Goal: Information Seeking & Learning: Learn about a topic

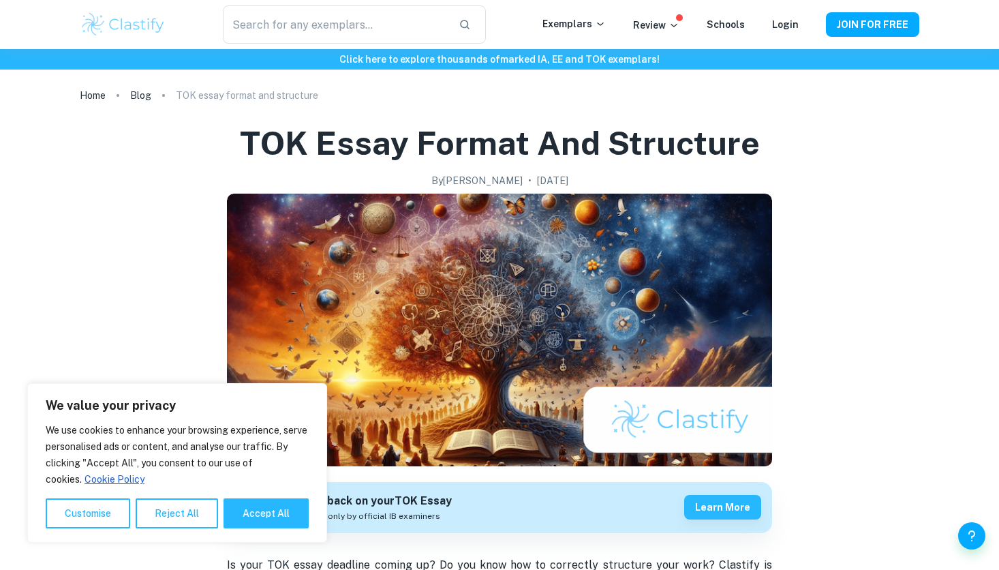
scroll to position [409, 0]
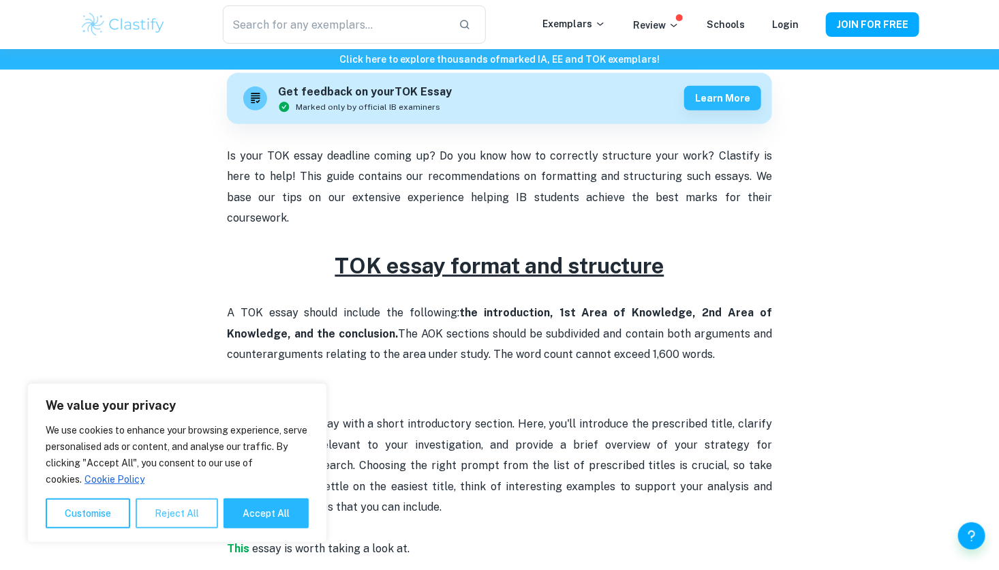
click at [196, 515] on button "Reject All" at bounding box center [177, 513] width 82 height 30
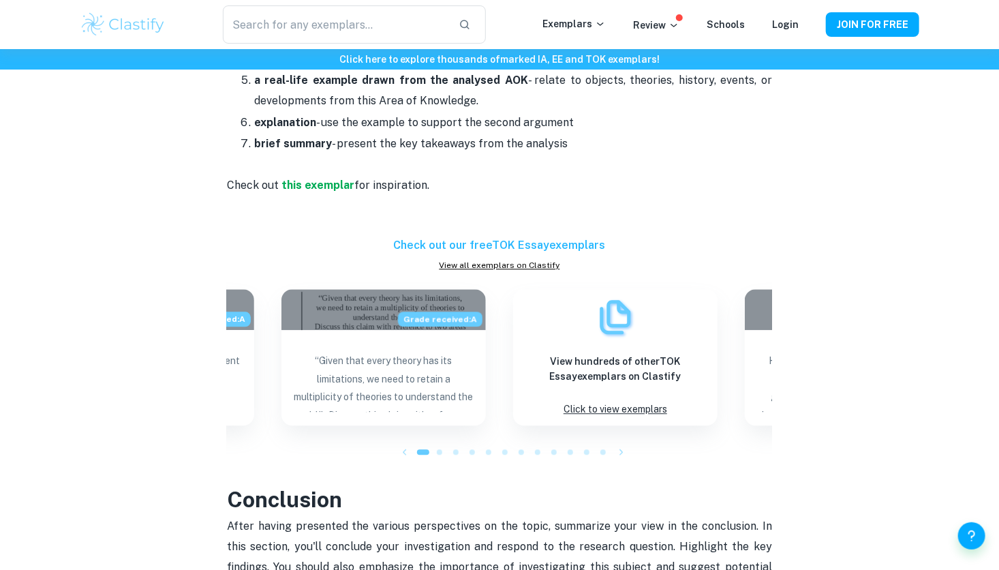
scroll to position [1450, 0]
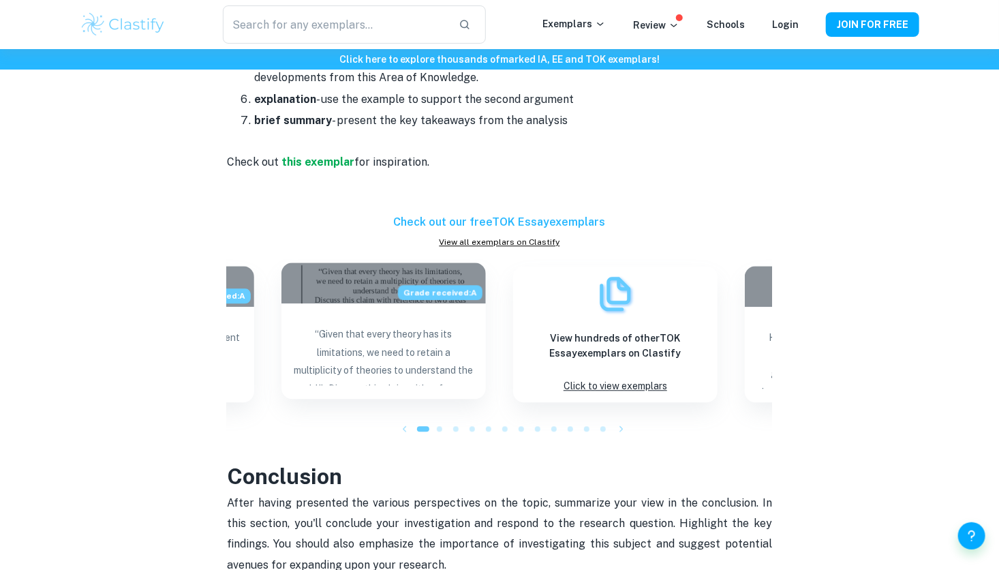
click at [371, 262] on div "Grade received: A" at bounding box center [383, 282] width 204 height 41
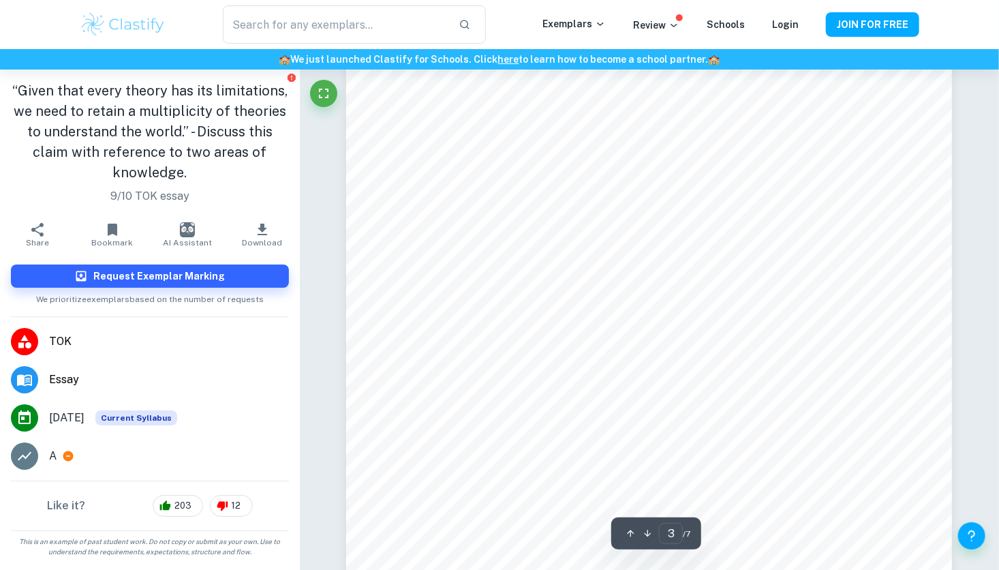
scroll to position [2199, 0]
type input "2"
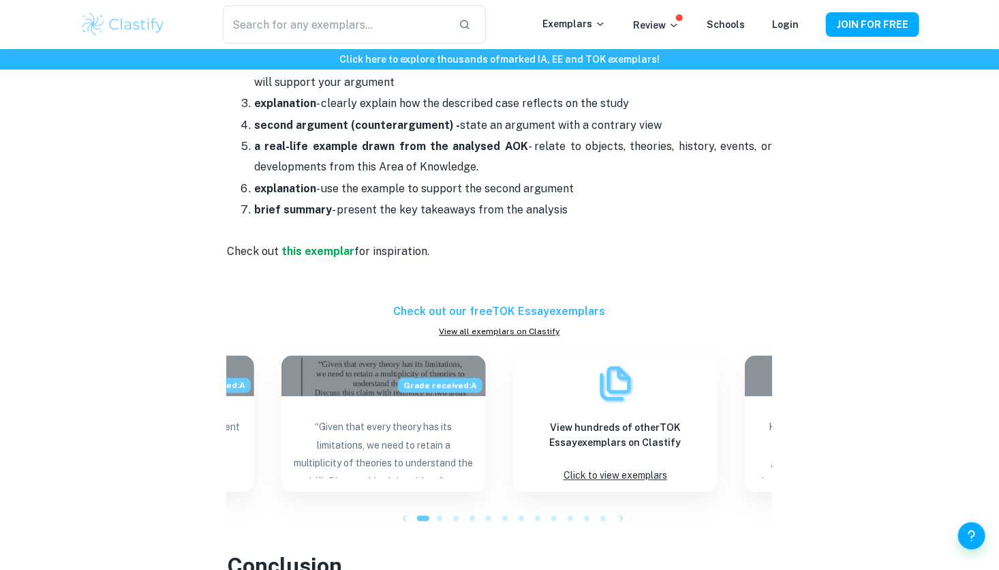
scroll to position [1362, 0]
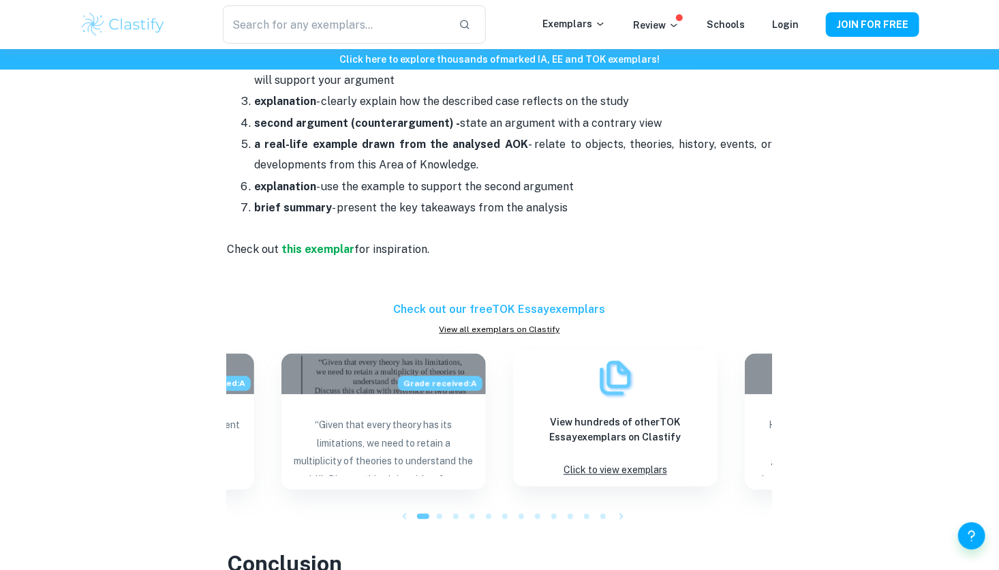
click at [630, 461] on p "Click to view exemplars" at bounding box center [616, 470] width 104 height 18
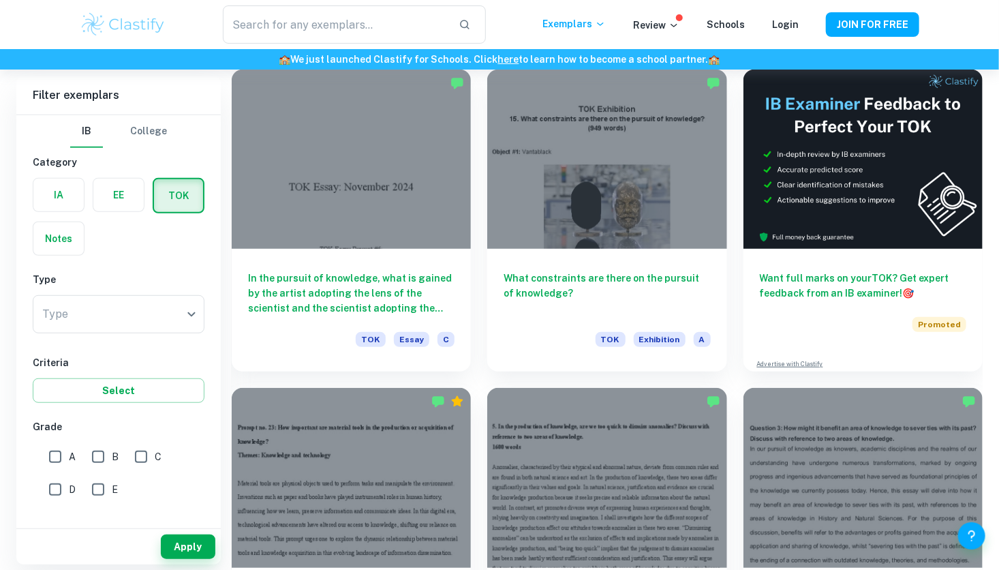
scroll to position [316, 0]
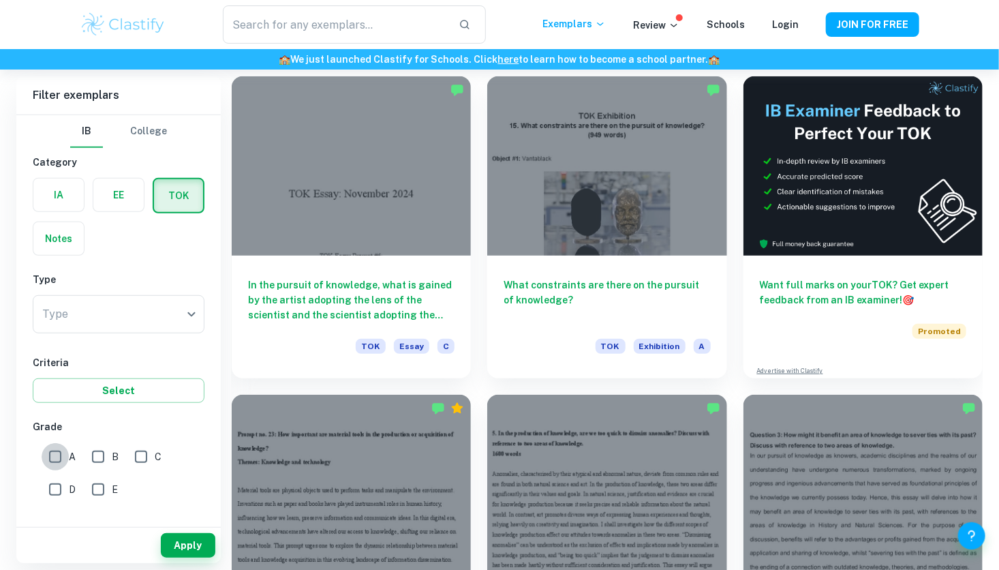
click at [55, 456] on input "A" at bounding box center [55, 456] width 27 height 27
checkbox input "true"
click at [94, 307] on body "We value your privacy We use cookies to enhance your browsing experience, serve…" at bounding box center [499, 38] width 999 height 570
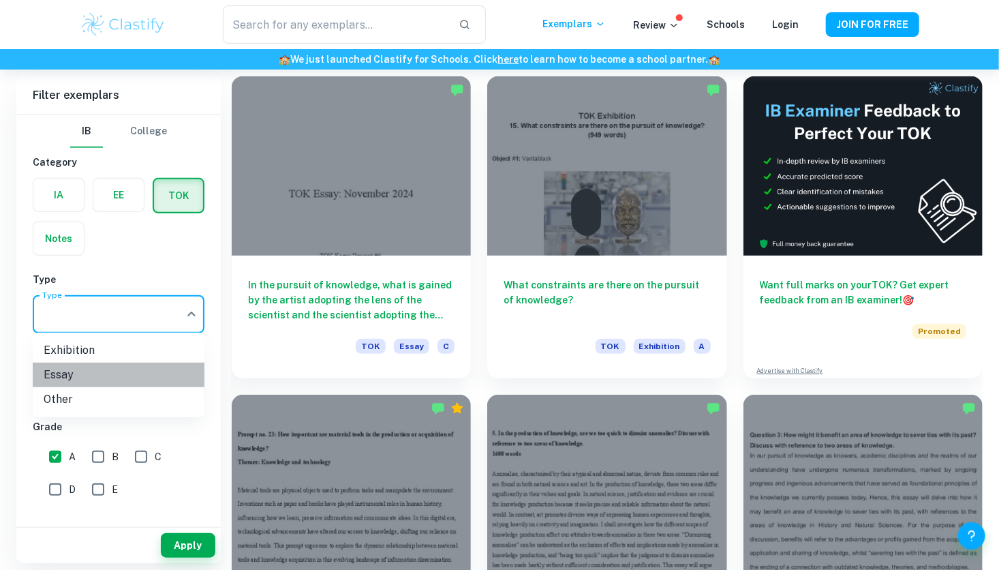
click at [69, 374] on li "Essay" at bounding box center [119, 375] width 172 height 25
type input "Essay"
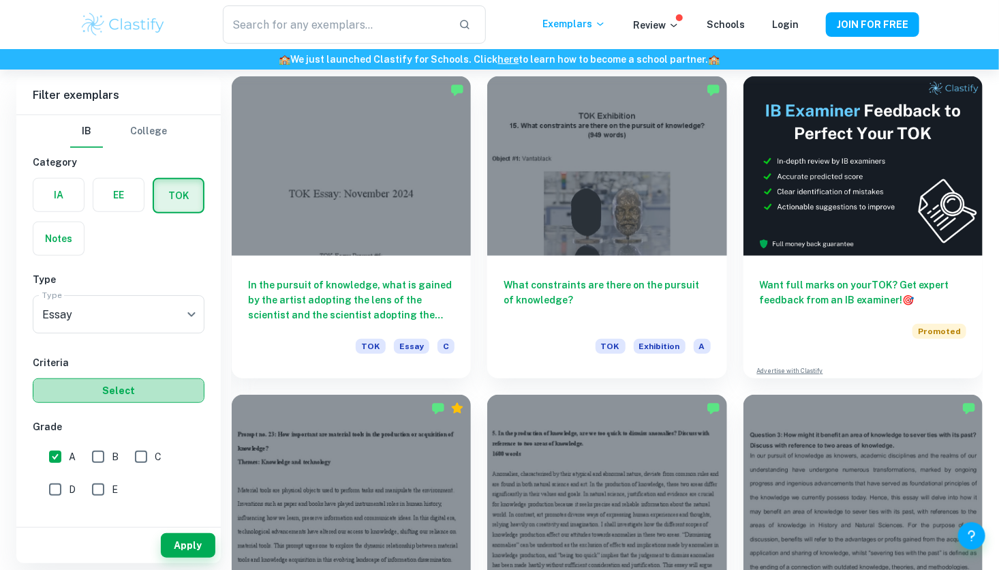
click at [118, 390] on button "Select" at bounding box center [119, 390] width 172 height 25
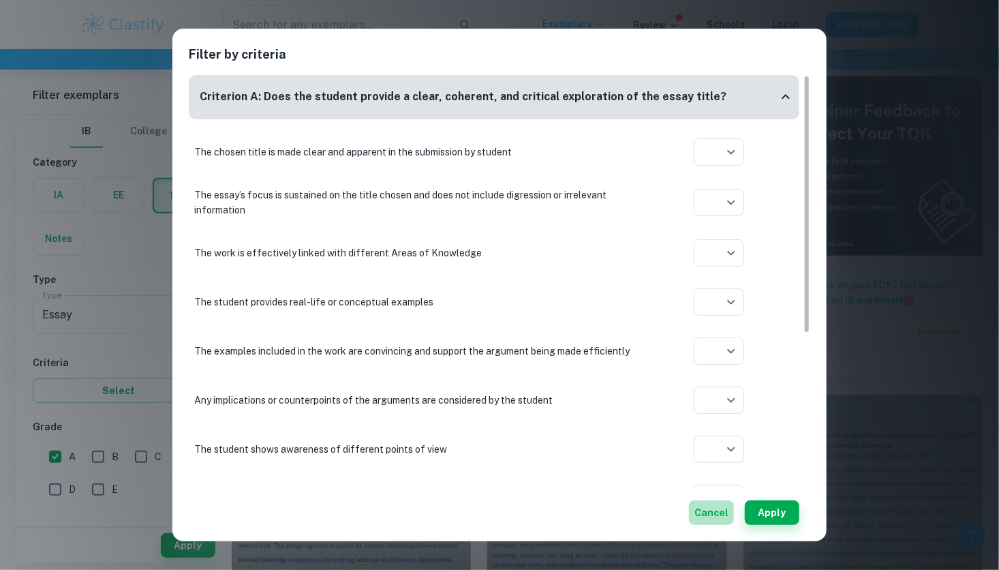
click at [716, 511] on button "Cancel" at bounding box center [711, 512] width 45 height 25
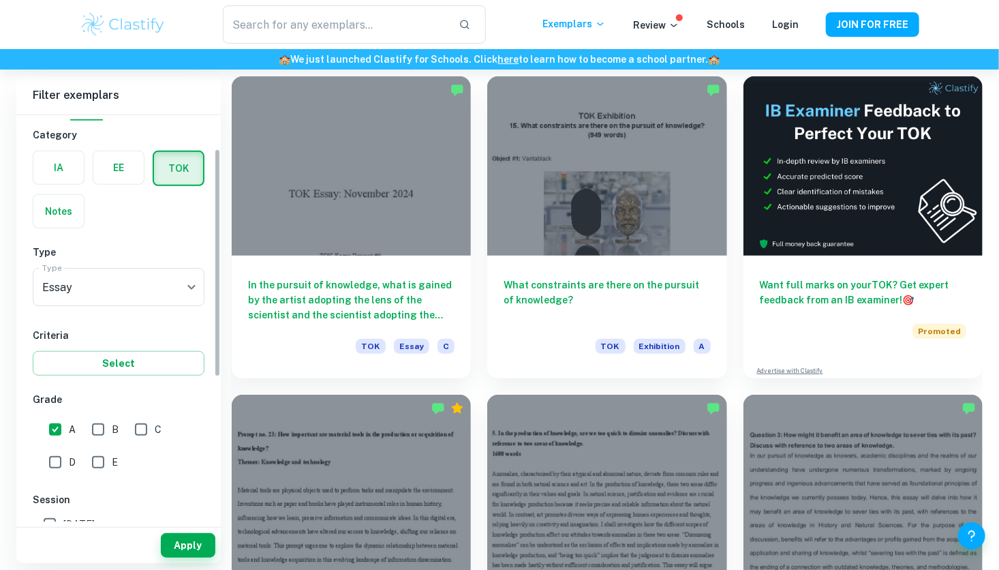
scroll to position [0, 0]
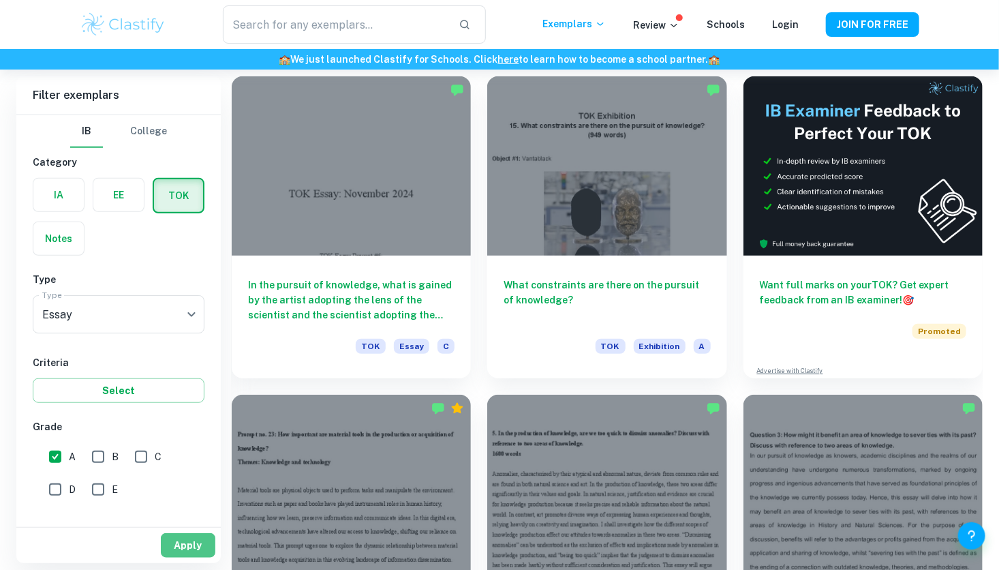
click at [183, 549] on button "Apply" at bounding box center [188, 545] width 55 height 25
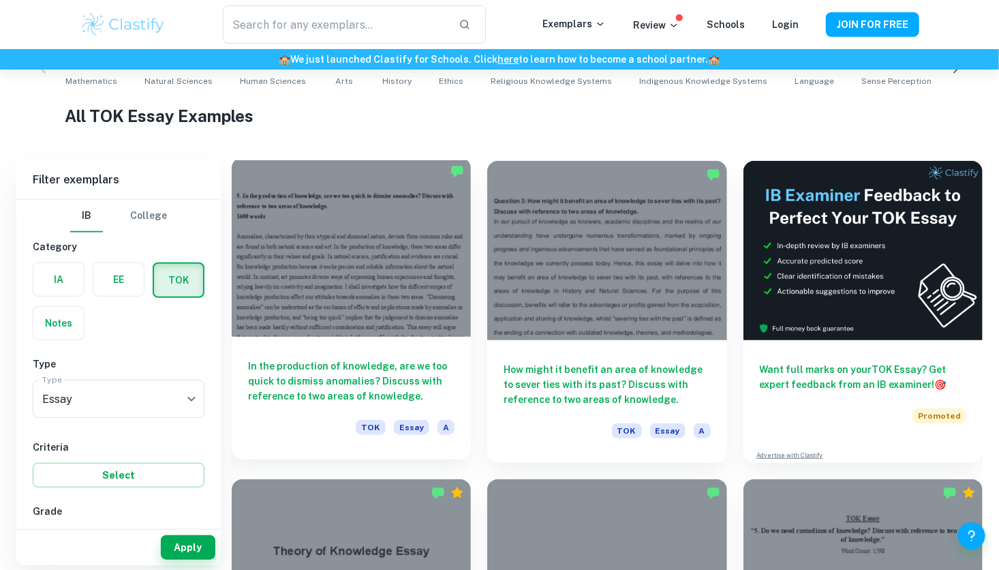
scroll to position [303, 0]
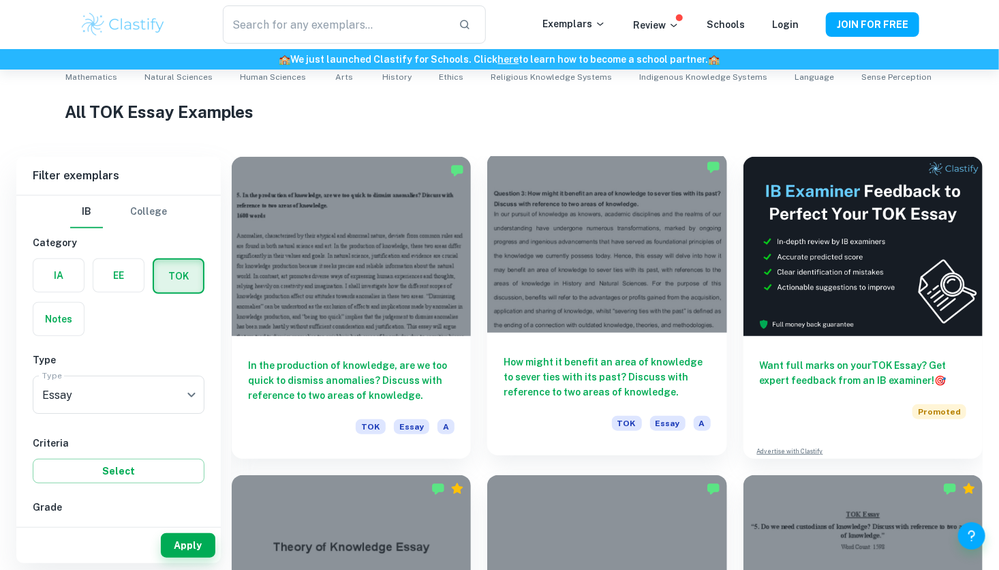
click at [626, 243] on div at bounding box center [606, 242] width 239 height 179
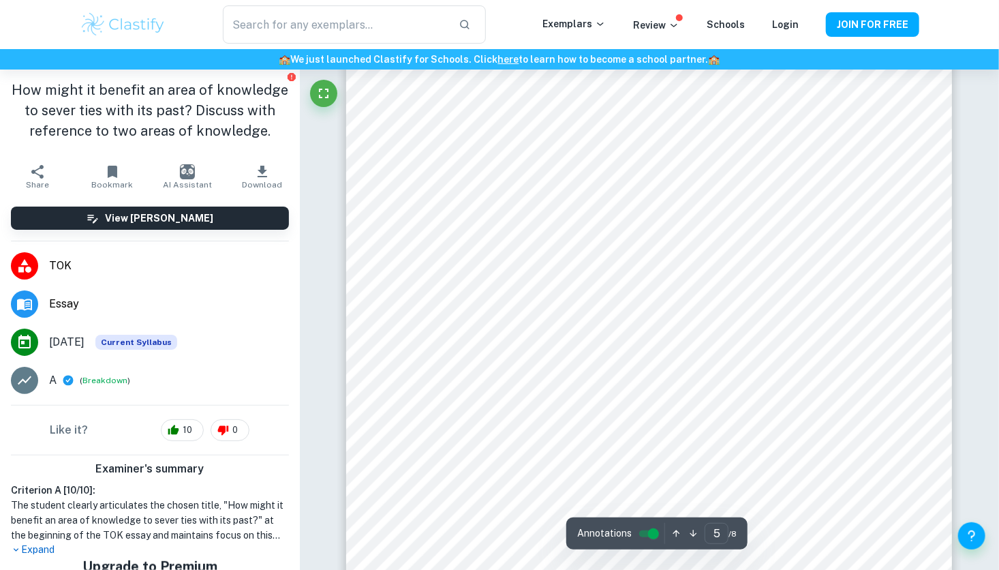
type input "4"
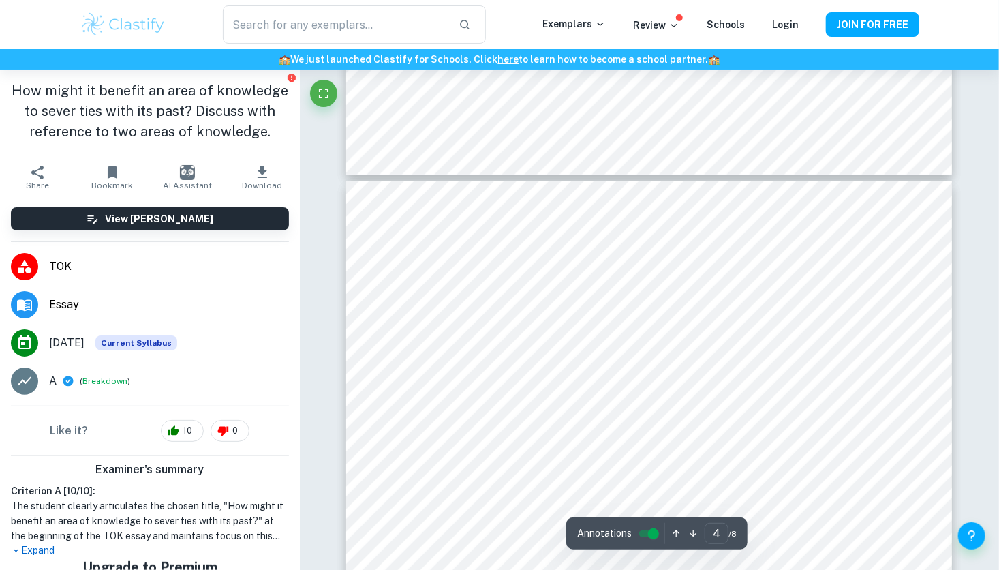
scroll to position [2632, 0]
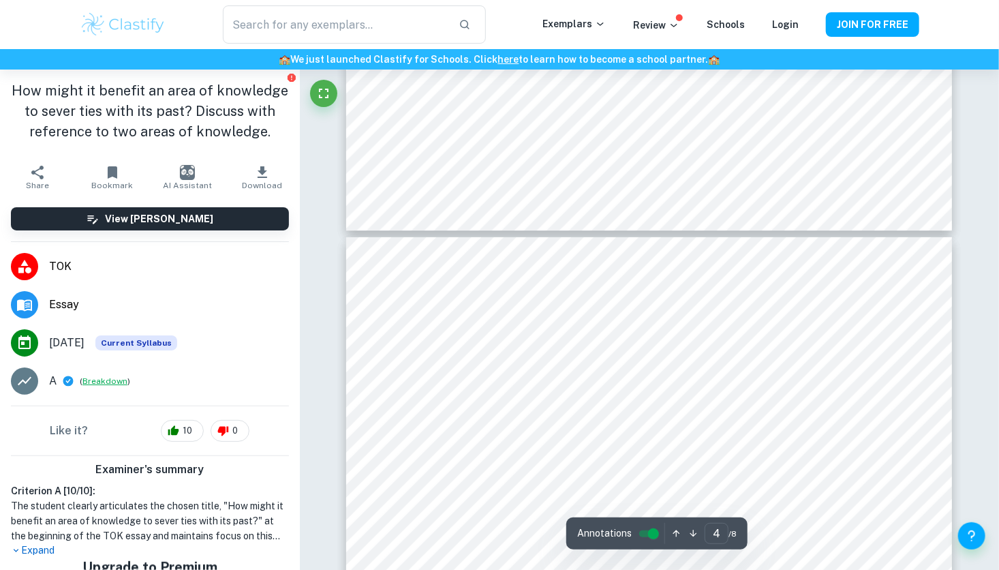
click at [99, 382] on button "Breakdown" at bounding box center [104, 381] width 45 height 12
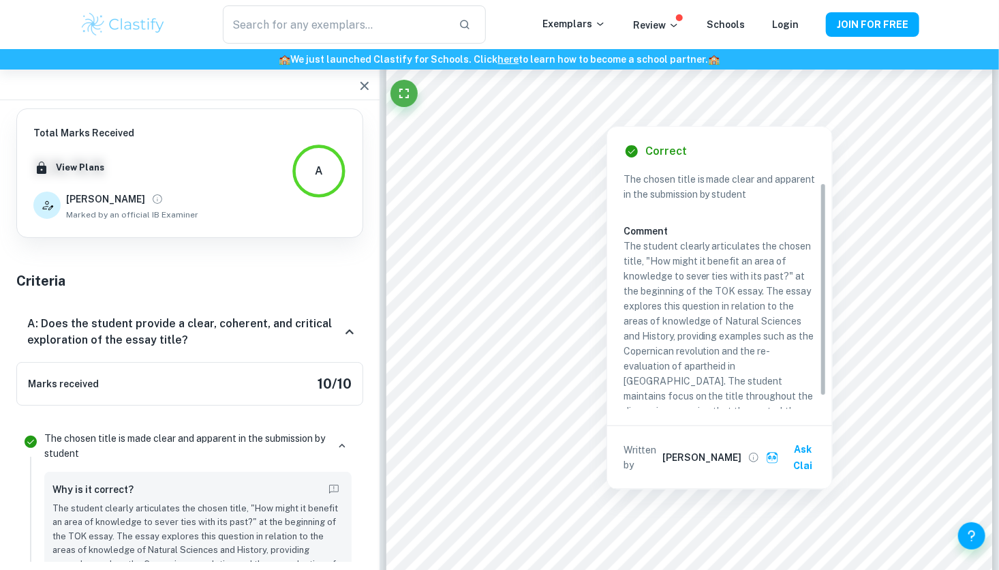
scroll to position [27, 0]
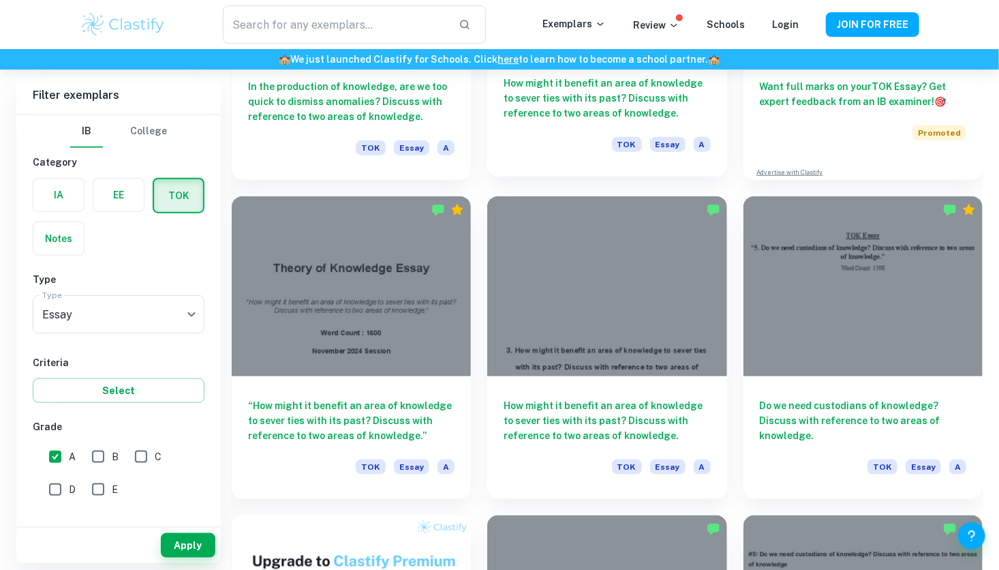
scroll to position [583, 0]
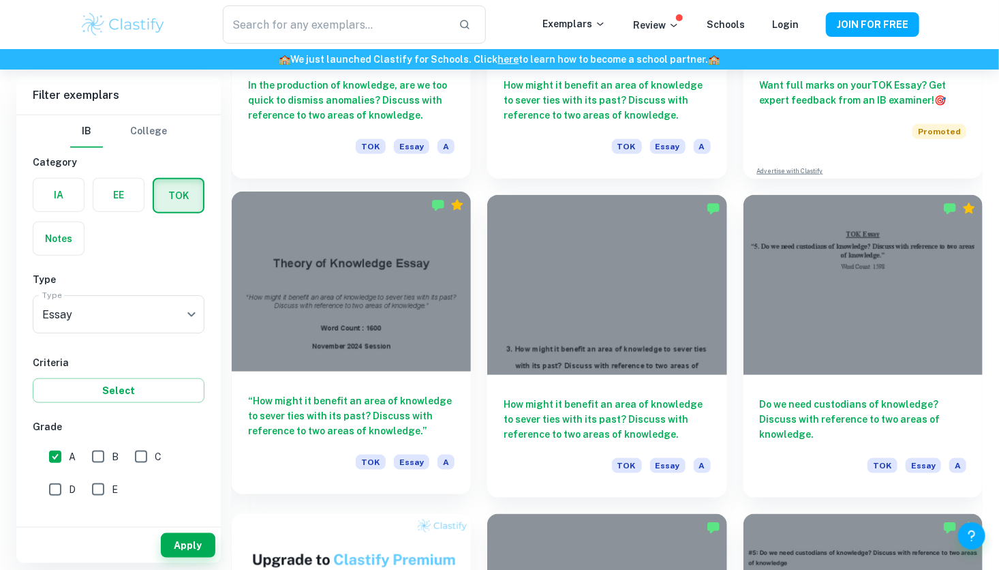
click at [408, 334] on div at bounding box center [351, 281] width 239 height 179
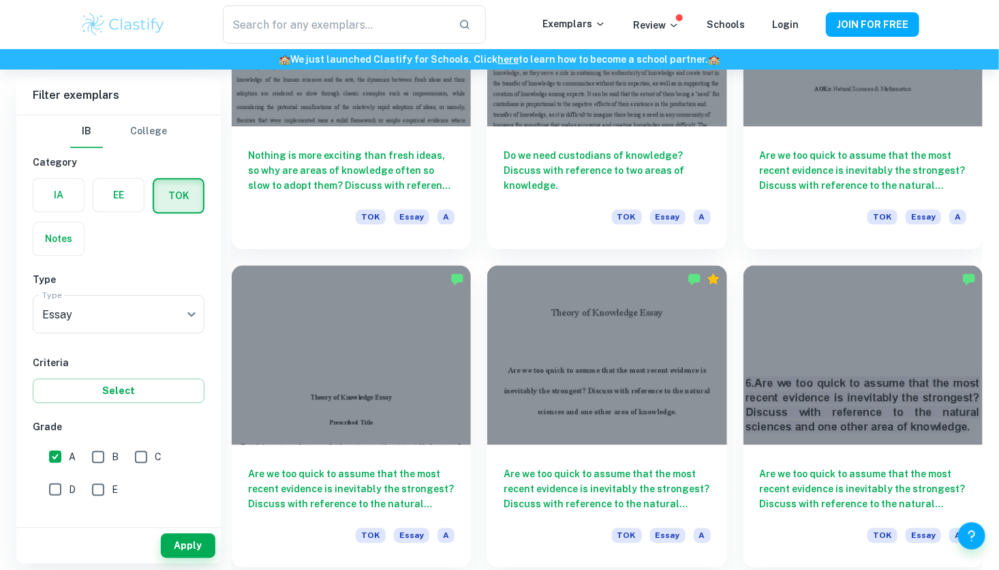
scroll to position [1469, 0]
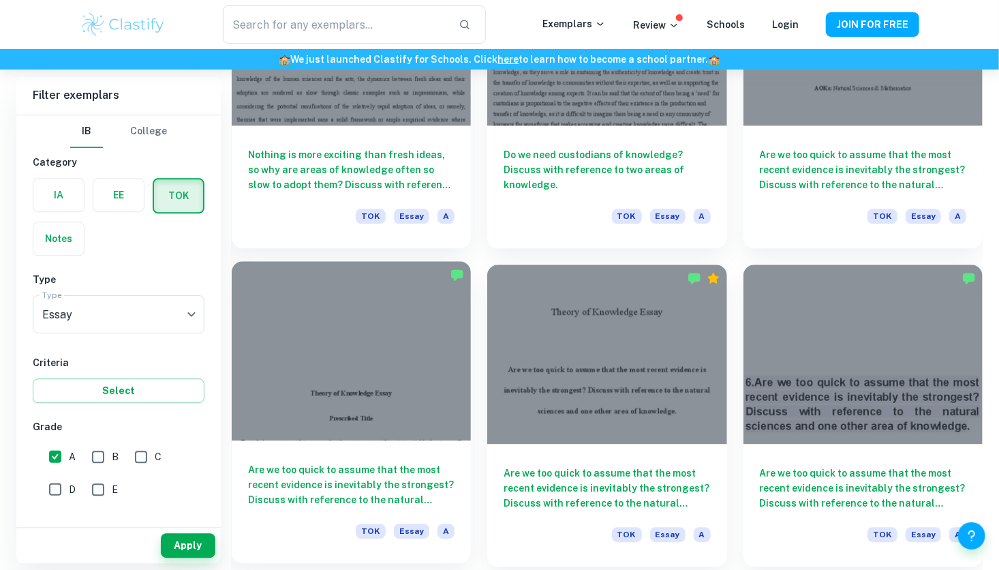
click at [401, 397] on div at bounding box center [351, 350] width 239 height 179
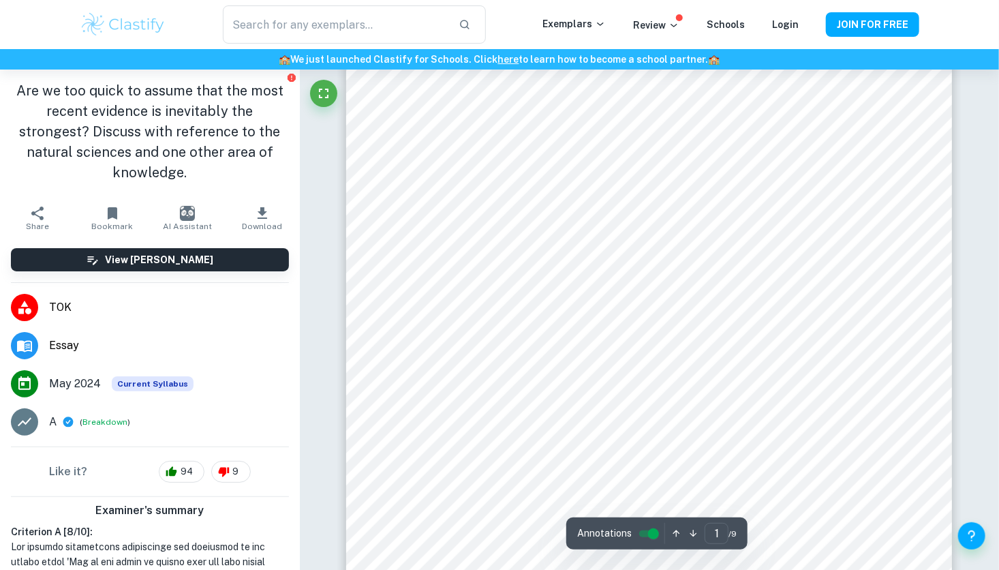
scroll to position [138, 0]
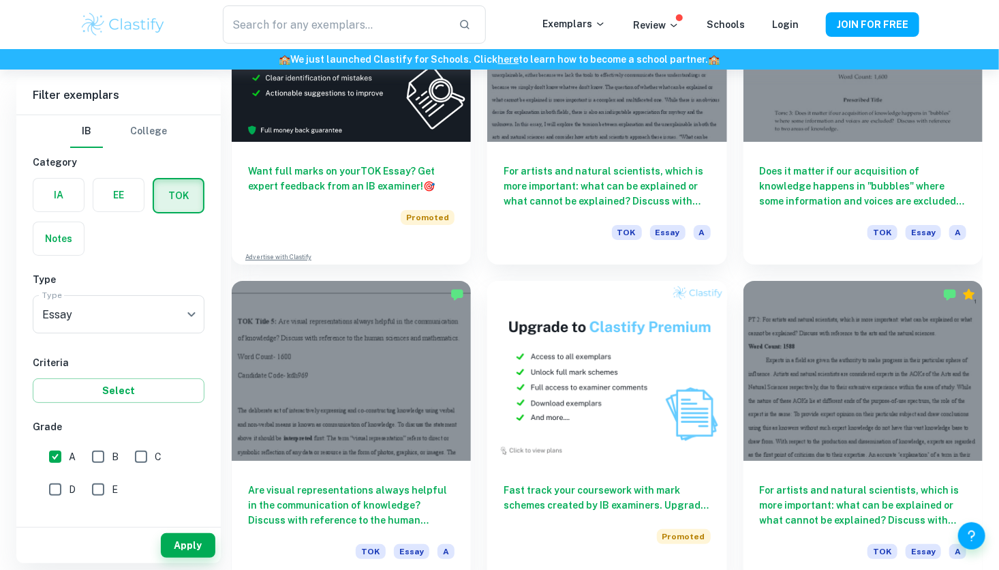
scroll to position [2408, 0]
